Goal: Find specific page/section: Find specific page/section

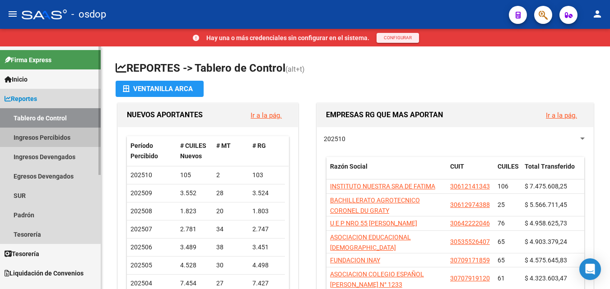
click at [30, 138] on link "Ingresos Percibidos" at bounding box center [50, 137] width 101 height 19
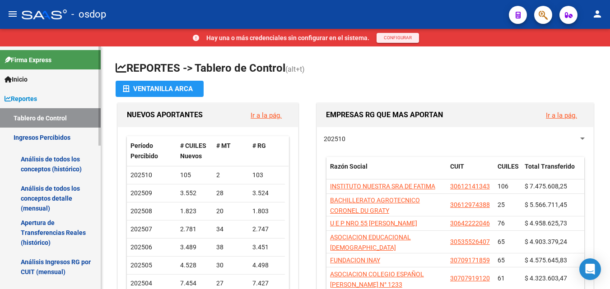
click at [41, 161] on link "Análisis de todos los conceptos (histórico)" at bounding box center [50, 164] width 101 height 34
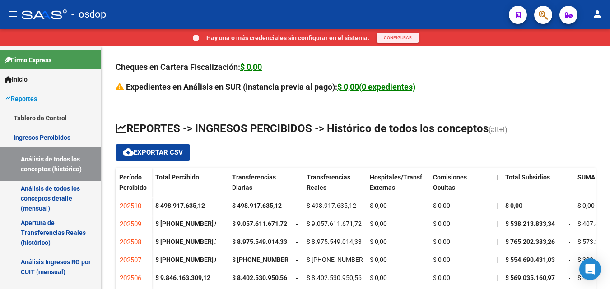
click at [49, 17] on div at bounding box center [44, 14] width 45 height 10
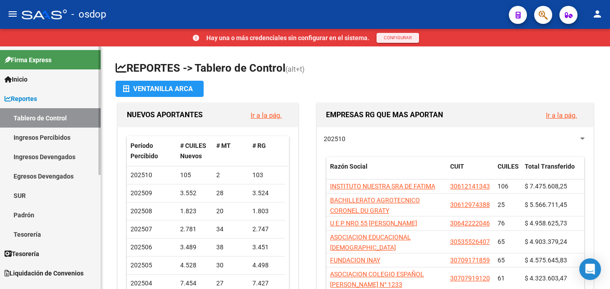
click at [56, 134] on link "Ingresos Percibidos" at bounding box center [50, 137] width 101 height 19
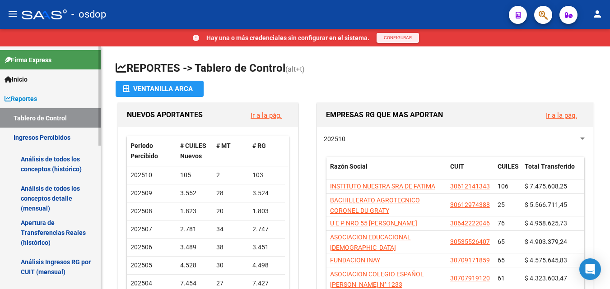
click at [61, 157] on link "Análisis de todos los conceptos (histórico)" at bounding box center [50, 164] width 101 height 34
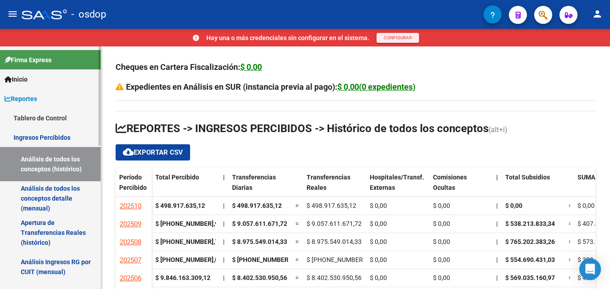
click at [52, 165] on link "Análisis de todos los conceptos (histórico)" at bounding box center [50, 164] width 101 height 34
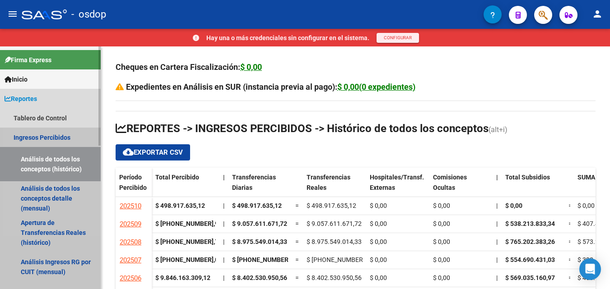
click at [42, 161] on link "Análisis de todos los conceptos (histórico)" at bounding box center [50, 164] width 101 height 34
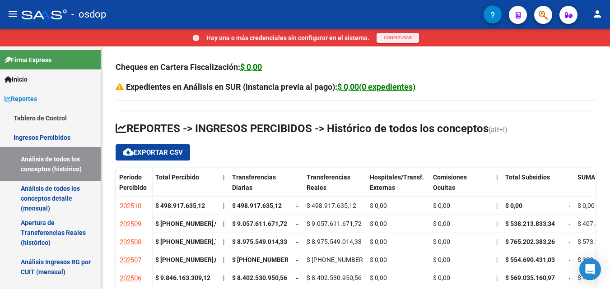
click at [44, 13] on div at bounding box center [44, 14] width 45 height 10
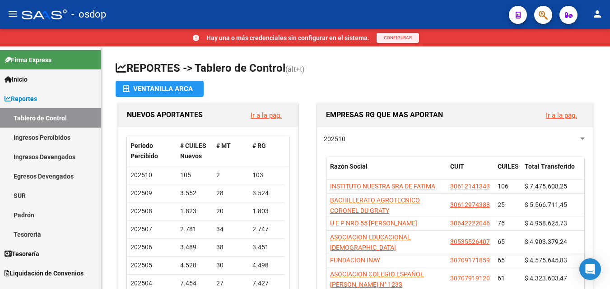
click at [44, 13] on div at bounding box center [44, 14] width 45 height 10
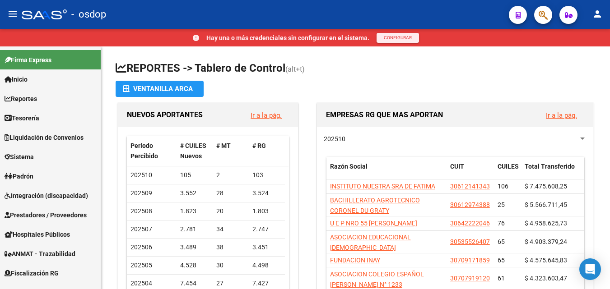
click at [44, 13] on div at bounding box center [44, 14] width 45 height 10
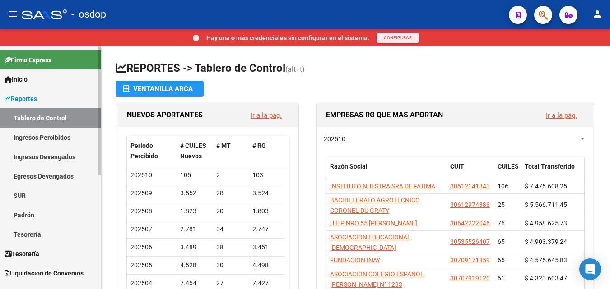
click at [34, 136] on link "Ingresos Percibidos" at bounding box center [50, 137] width 101 height 19
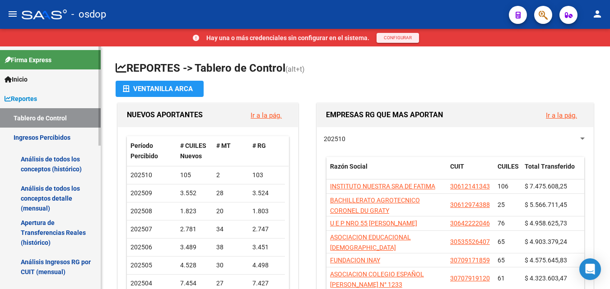
click at [41, 162] on link "Análisis de todos los conceptos (histórico)" at bounding box center [50, 164] width 101 height 34
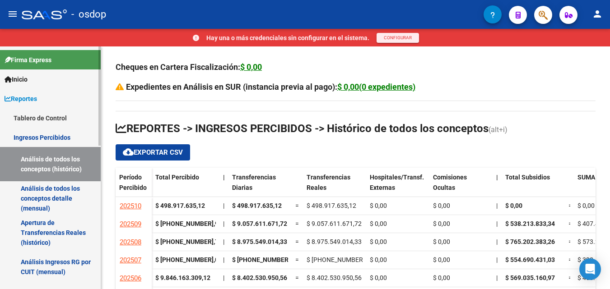
click at [38, 158] on link "Análisis de todos los conceptos (histórico)" at bounding box center [50, 164] width 101 height 34
click at [46, 135] on link "Ingresos Percibidos" at bounding box center [50, 137] width 101 height 19
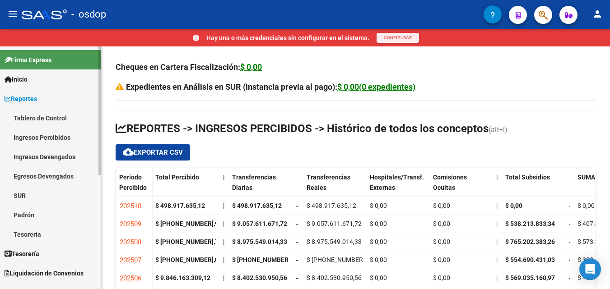
click at [46, 135] on link "Ingresos Percibidos" at bounding box center [50, 137] width 101 height 19
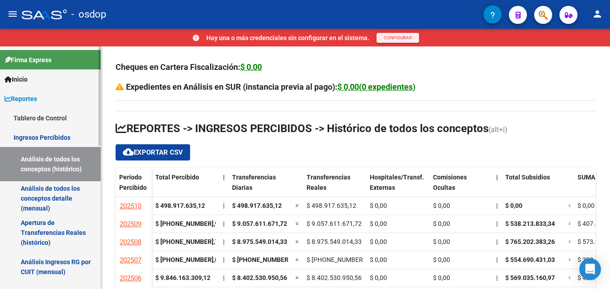
click at [51, 166] on link "Análisis de todos los conceptos (histórico)" at bounding box center [50, 164] width 101 height 34
click at [40, 162] on link "Análisis de todos los conceptos (histórico)" at bounding box center [50, 164] width 101 height 34
click at [46, 160] on link "Análisis de todos los conceptos (histórico)" at bounding box center [50, 164] width 101 height 34
click at [26, 15] on div at bounding box center [44, 14] width 45 height 10
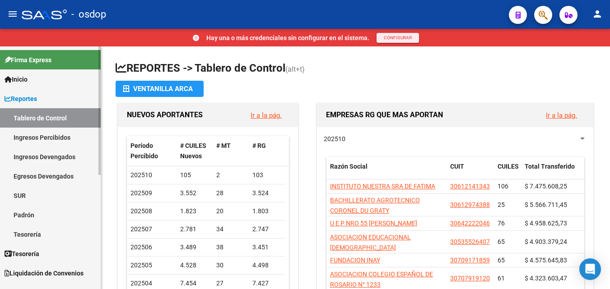
click at [51, 116] on link "Tablero de Control" at bounding box center [50, 117] width 101 height 19
click at [53, 142] on link "Ingresos Percibidos" at bounding box center [50, 137] width 101 height 19
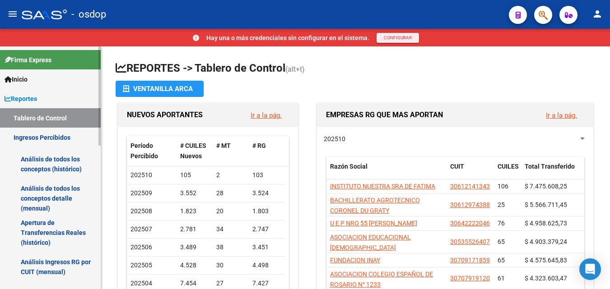
click at [43, 173] on link "Análisis de todos los conceptos (histórico)" at bounding box center [50, 164] width 101 height 34
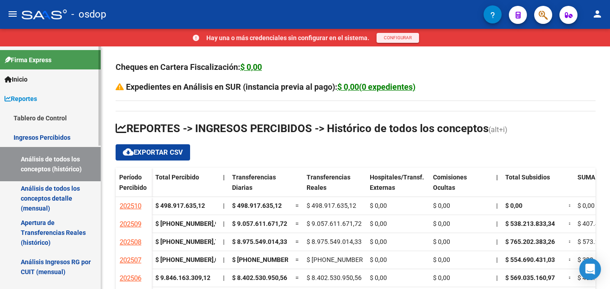
click at [21, 171] on link "Análisis de todos los conceptos (histórico)" at bounding box center [50, 164] width 101 height 34
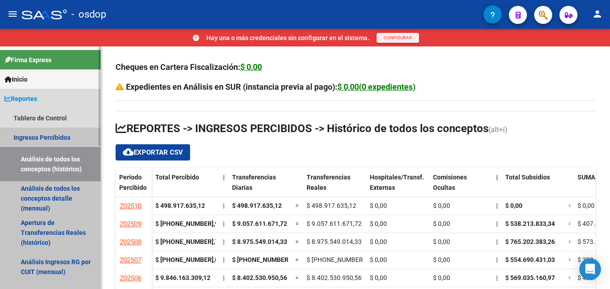
click at [65, 165] on link "Análisis de todos los conceptos (histórico)" at bounding box center [50, 164] width 101 height 34
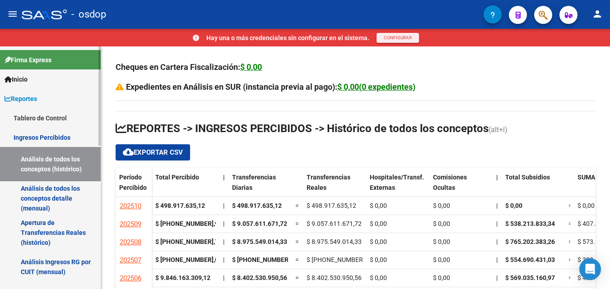
click at [65, 165] on link "Análisis de todos los conceptos (histórico)" at bounding box center [50, 164] width 101 height 34
click at [40, 16] on div at bounding box center [44, 14] width 45 height 10
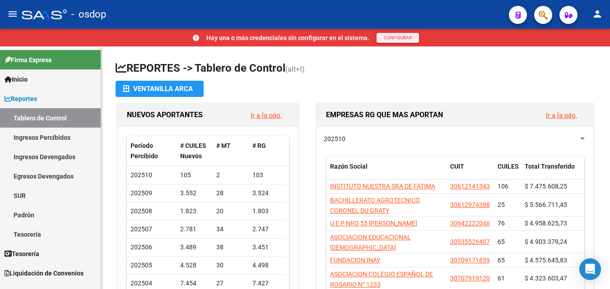
click at [27, 16] on div at bounding box center [44, 14] width 45 height 10
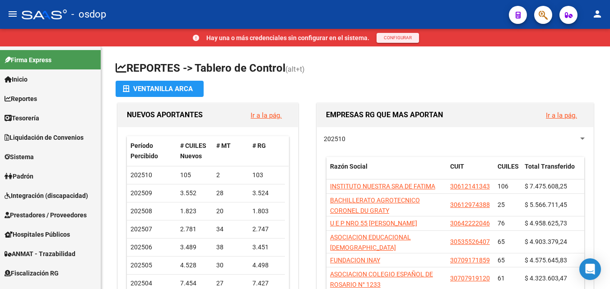
click at [37, 9] on div "- osdop" at bounding box center [262, 15] width 480 height 20
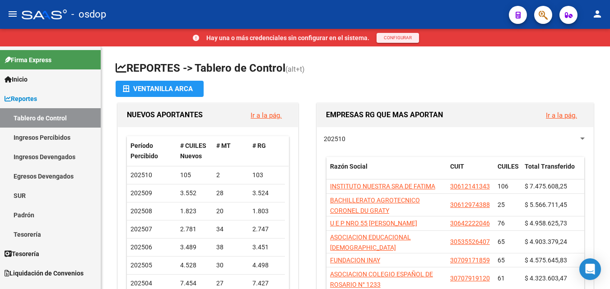
click at [34, 16] on div at bounding box center [44, 14] width 45 height 10
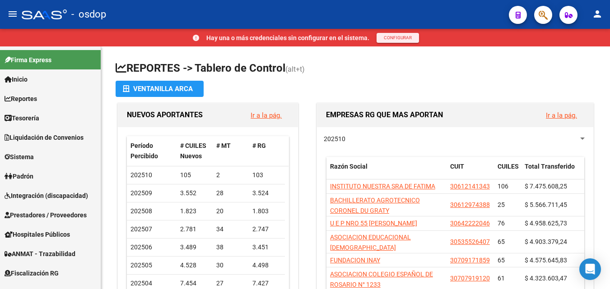
click at [34, 16] on div at bounding box center [44, 14] width 45 height 10
click at [27, 78] on span "Inicio" at bounding box center [16, 79] width 23 height 10
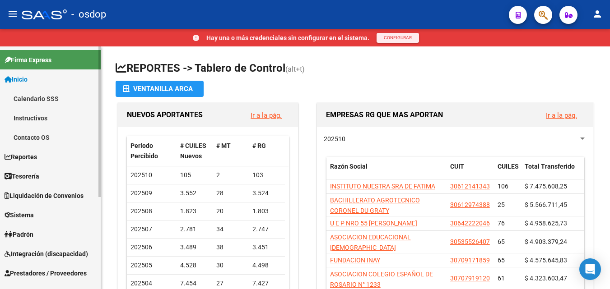
click at [21, 74] on span "Inicio" at bounding box center [16, 79] width 23 height 10
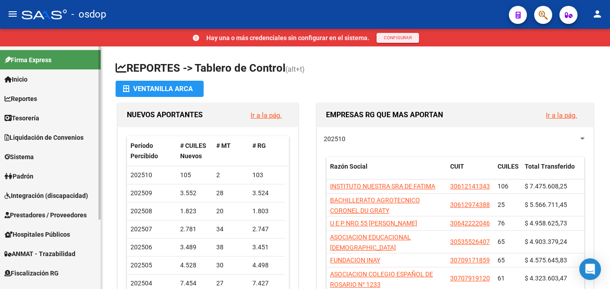
click at [24, 101] on span "Reportes" at bounding box center [21, 99] width 33 height 10
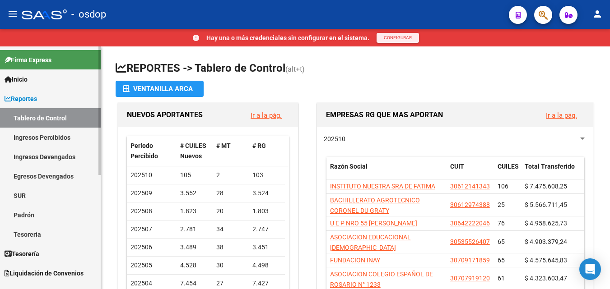
click at [33, 138] on link "Ingresos Percibidos" at bounding box center [50, 137] width 101 height 19
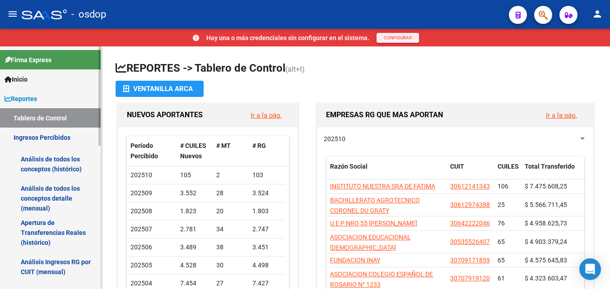
click at [49, 167] on link "Análisis de todos los conceptos (histórico)" at bounding box center [50, 164] width 101 height 34
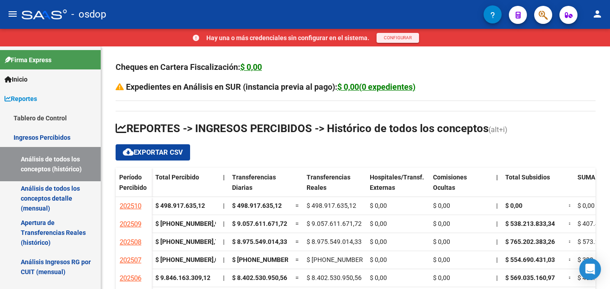
click at [42, 15] on div at bounding box center [44, 14] width 45 height 10
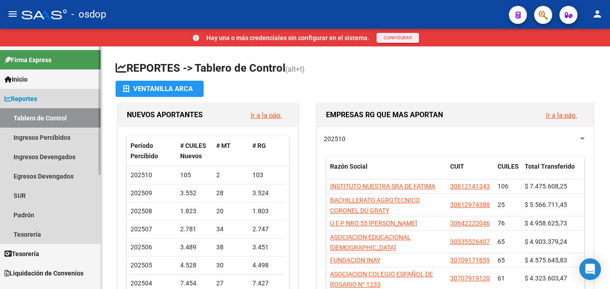
click at [30, 113] on link "Tablero de Control" at bounding box center [50, 117] width 101 height 19
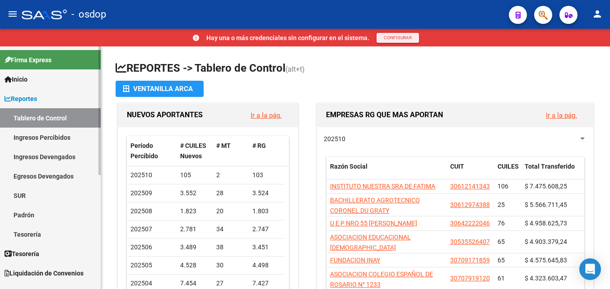
click at [35, 141] on link "Ingresos Percibidos" at bounding box center [50, 137] width 101 height 19
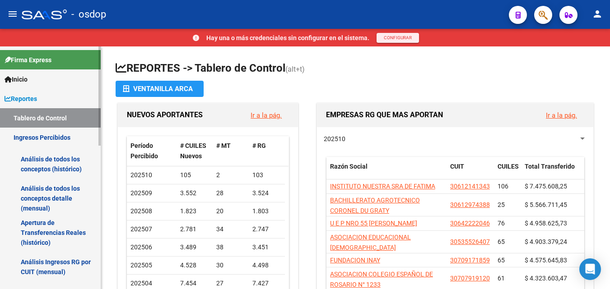
click at [46, 161] on link "Análisis de todos los conceptos (histórico)" at bounding box center [50, 164] width 101 height 34
